Goal: Book appointment/travel/reservation

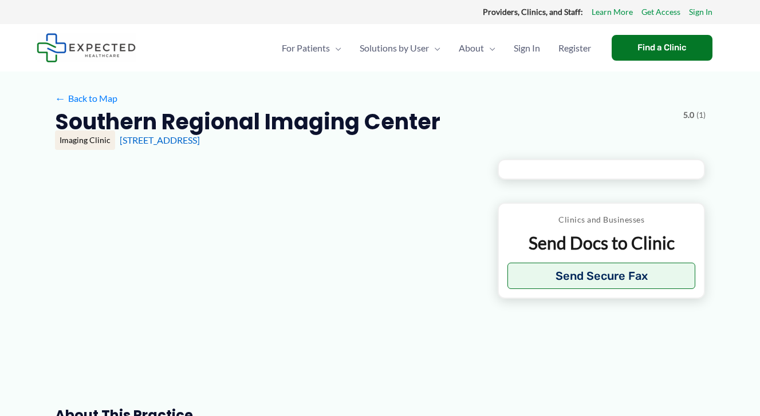
type input "**********"
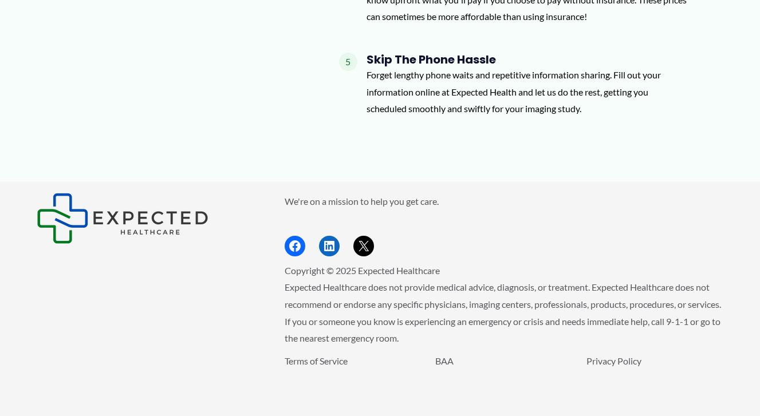
scroll to position [1224, 0]
